Goal: Transaction & Acquisition: Obtain resource

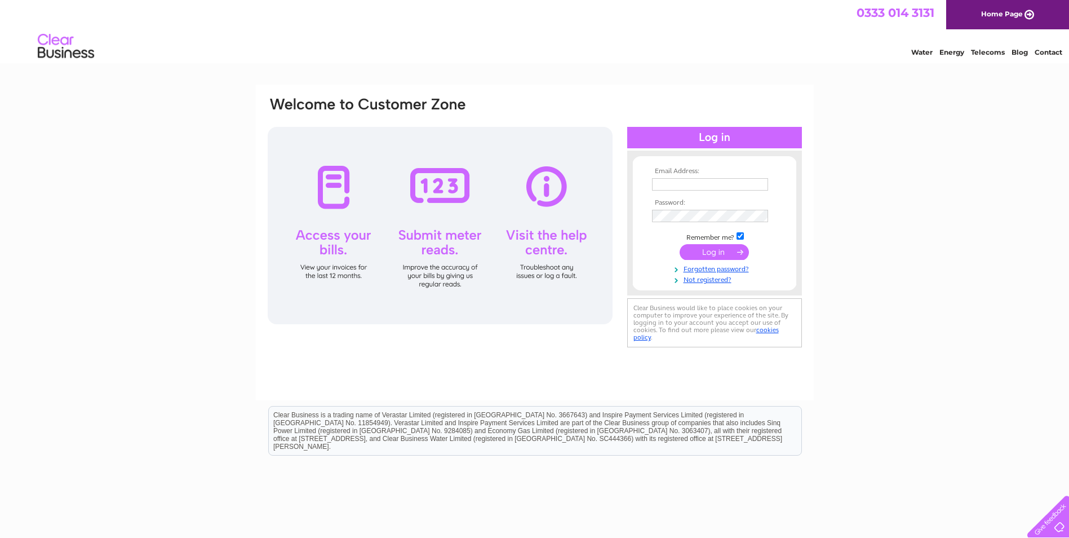
type input "[PERSON_NAME][EMAIL_ADDRESS][DOMAIN_NAME]"
click at [715, 256] on input "submit" at bounding box center [714, 252] width 69 height 16
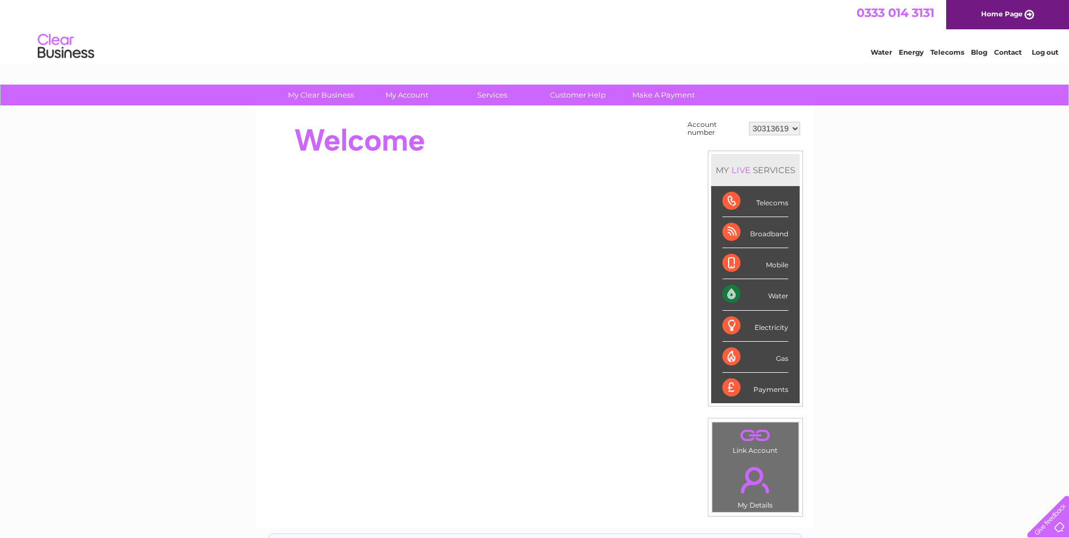
click at [138, 219] on div "My Clear Business Login Details My Details My Preferences Link Account My Accou…" at bounding box center [534, 403] width 1069 height 636
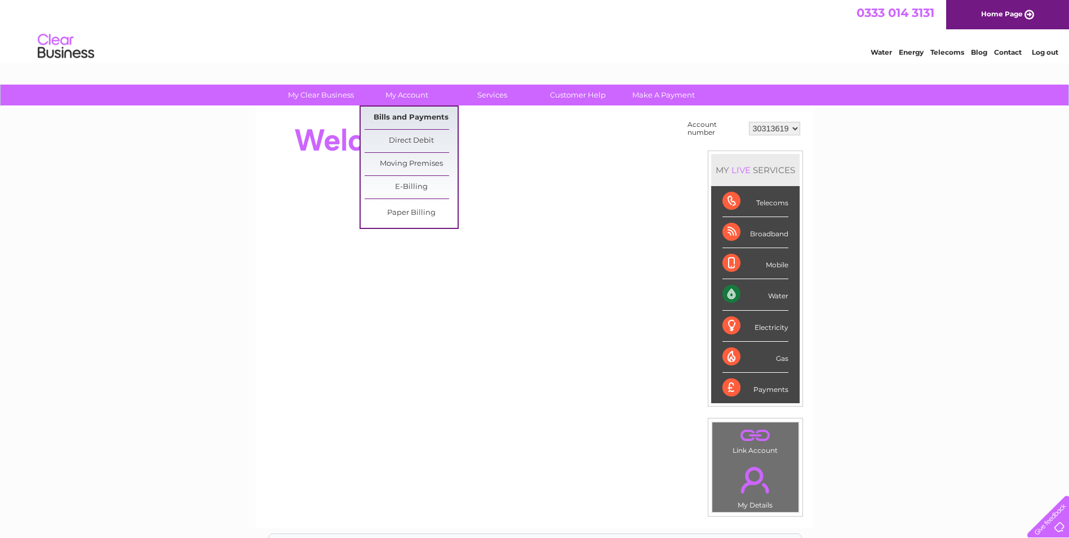
click at [411, 113] on link "Bills and Payments" at bounding box center [411, 118] width 93 height 23
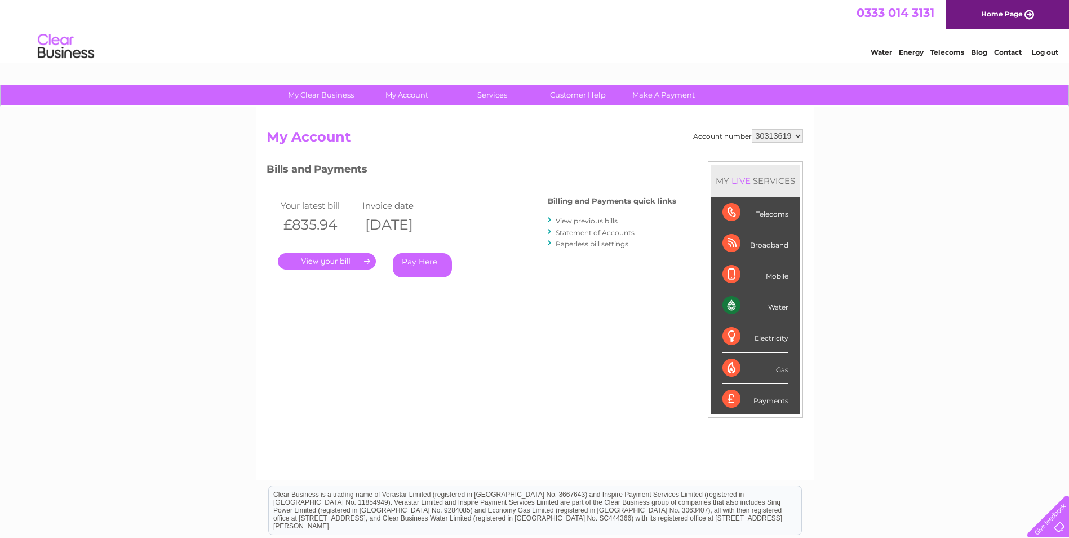
click at [306, 261] on link "." at bounding box center [327, 261] width 98 height 16
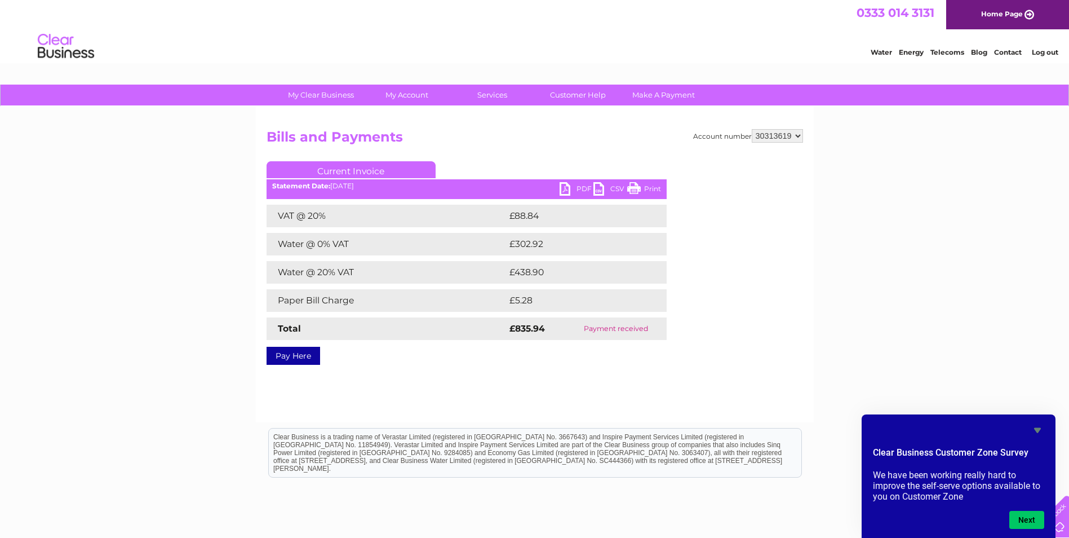
click at [576, 185] on link "PDF" at bounding box center [577, 190] width 34 height 16
drag, startPoint x: 73, startPoint y: 166, endPoint x: 78, endPoint y: 166, distance: 5.7
click at [73, 167] on div "My Clear Business Login Details My Details My Preferences Link Account My Accou…" at bounding box center [534, 350] width 1069 height 530
click at [1053, 51] on link "Log out" at bounding box center [1045, 52] width 26 height 8
